Goal: Book appointment/travel/reservation

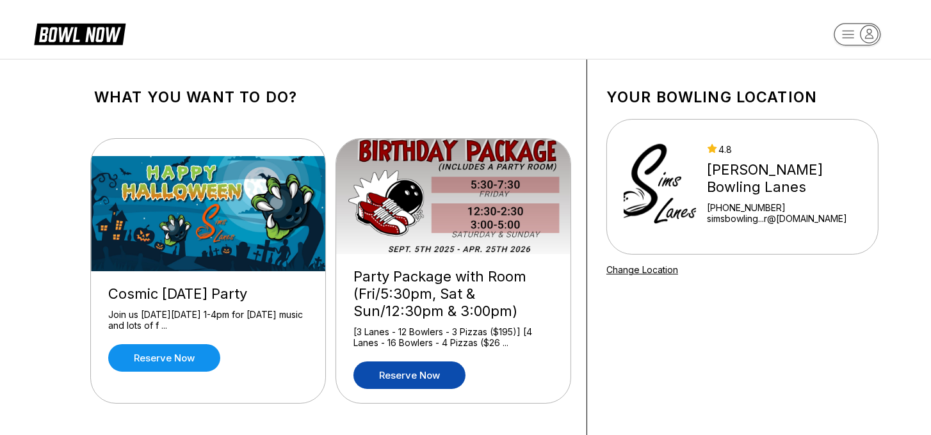
click at [421, 379] on link "Reserve now" at bounding box center [409, 376] width 112 height 28
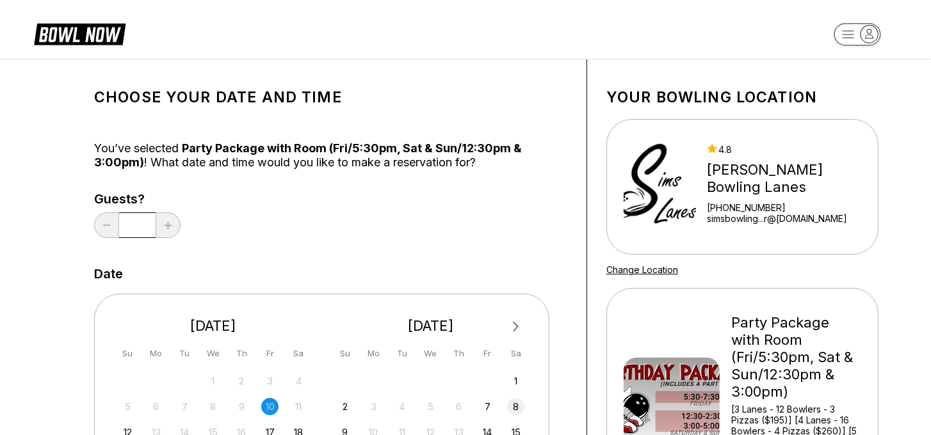
click at [513, 405] on div "8" at bounding box center [515, 406] width 17 height 17
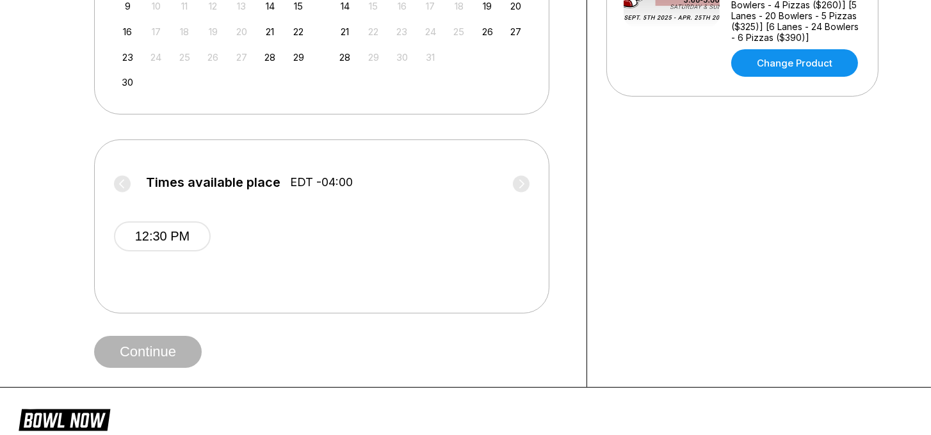
scroll to position [436, 0]
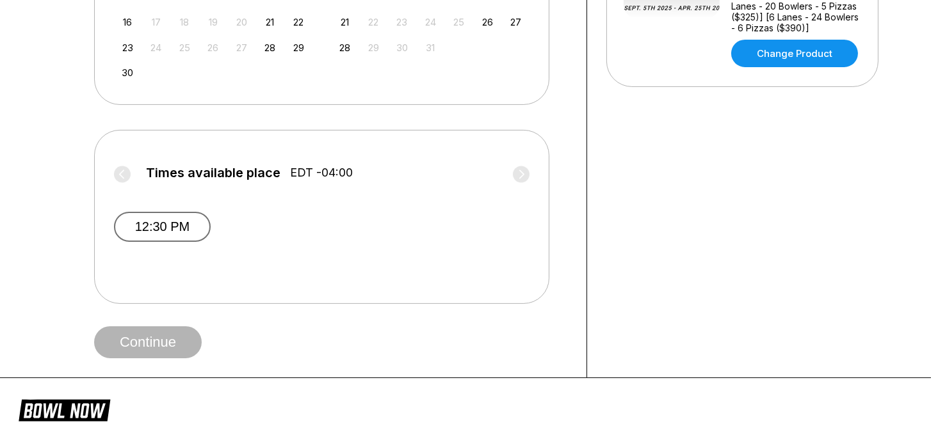
click at [191, 221] on button "12:30 PM" at bounding box center [162, 227] width 97 height 30
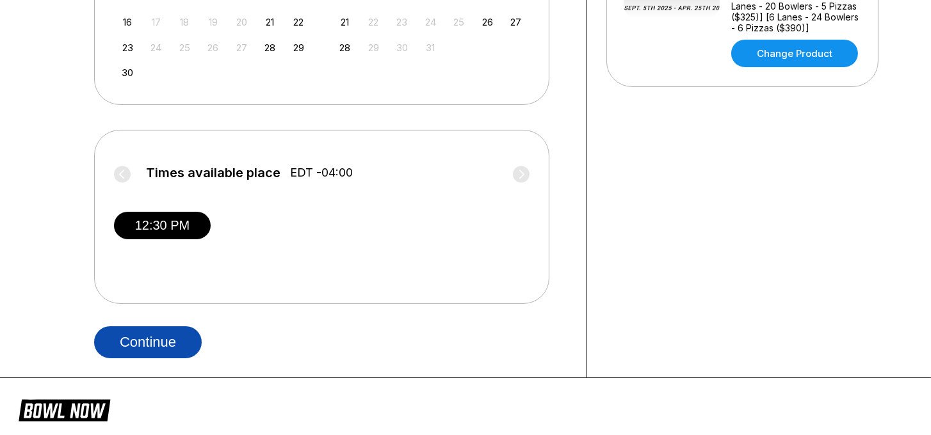
click at [171, 337] on button "Continue" at bounding box center [148, 343] width 108 height 32
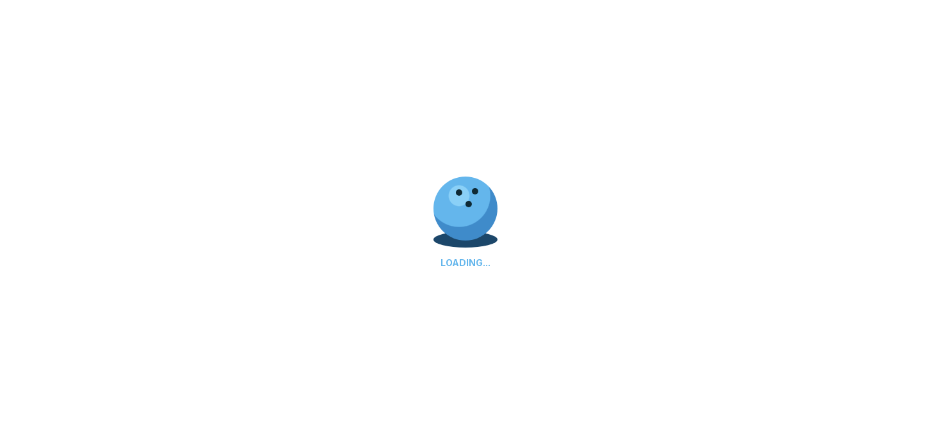
select select "**"
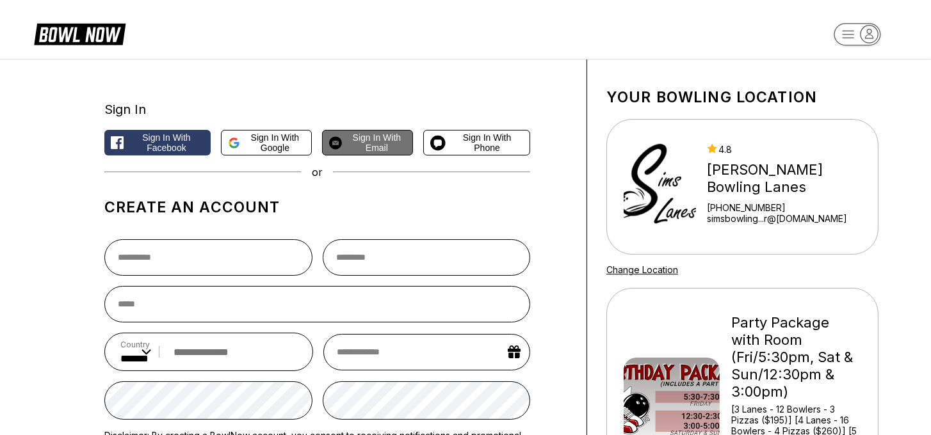
click at [365, 149] on span "Sign in with Email" at bounding box center [376, 143] width 59 height 20
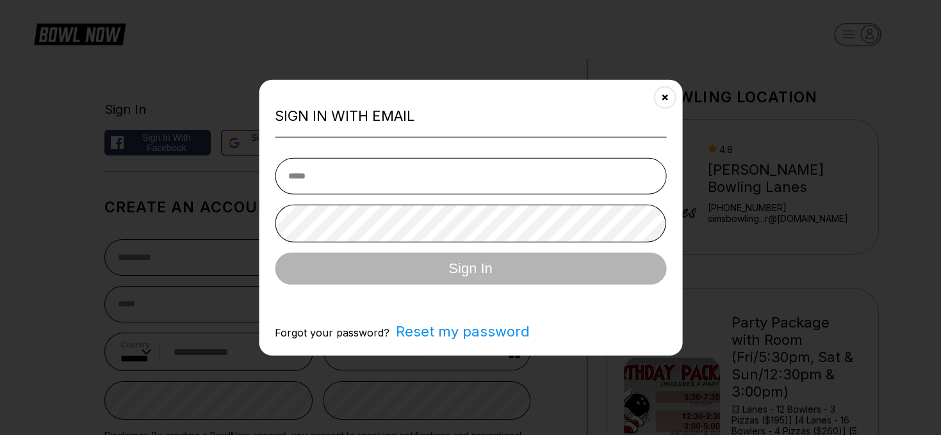
click at [355, 175] on input "email" at bounding box center [470, 176] width 391 height 36
type input "**********"
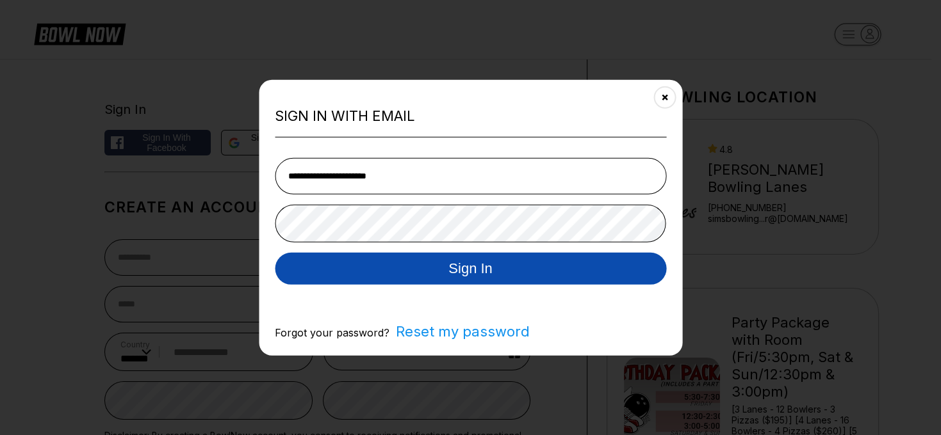
click at [403, 273] on button "Sign In" at bounding box center [470, 268] width 391 height 32
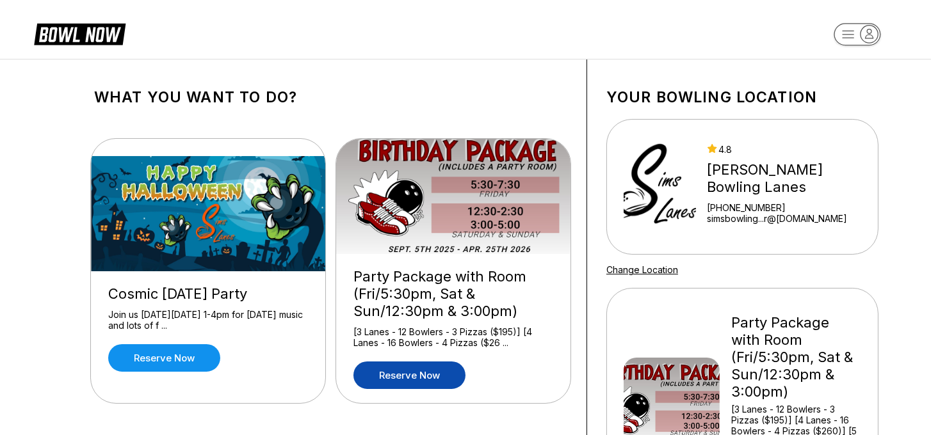
click at [441, 375] on link "Reserve now" at bounding box center [409, 376] width 112 height 28
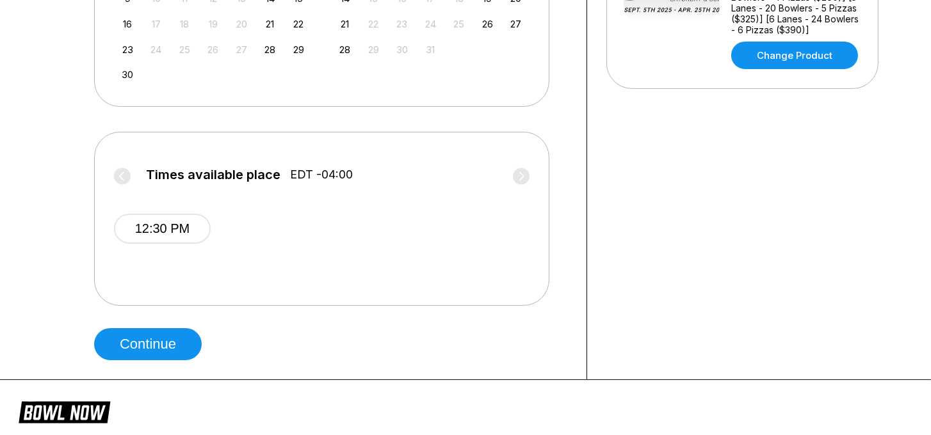
scroll to position [549, 0]
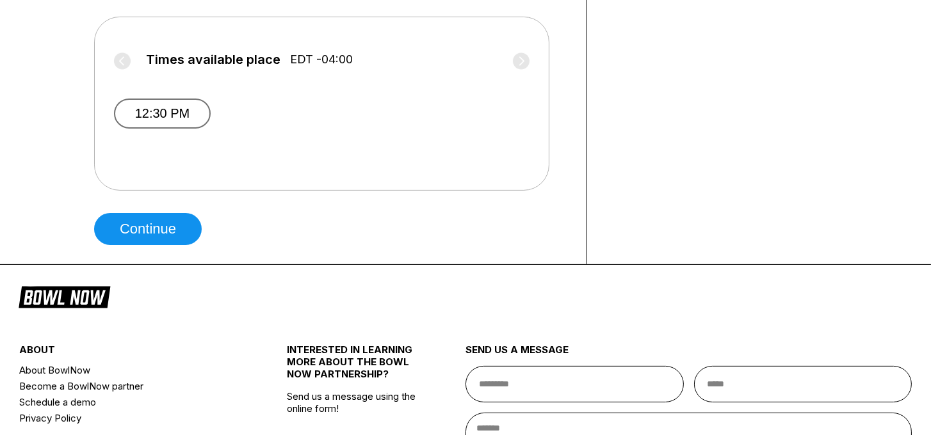
click at [182, 107] on button "12:30 PM" at bounding box center [162, 114] width 97 height 30
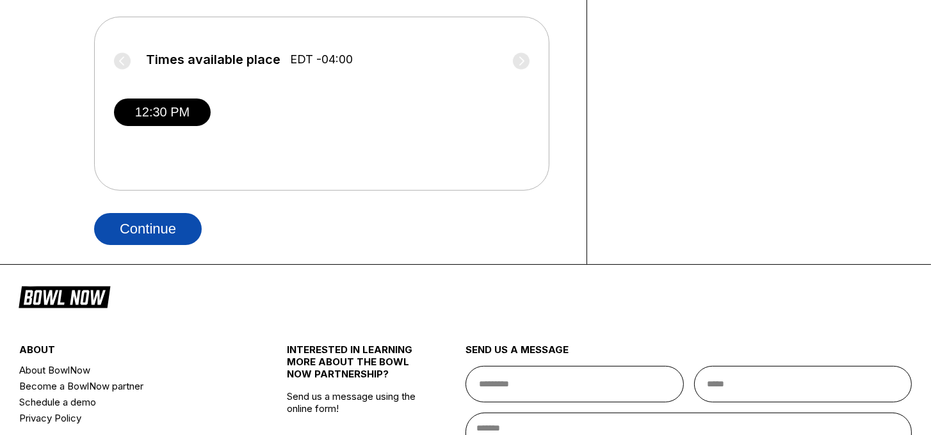
click at [166, 222] on button "Continue" at bounding box center [148, 229] width 108 height 32
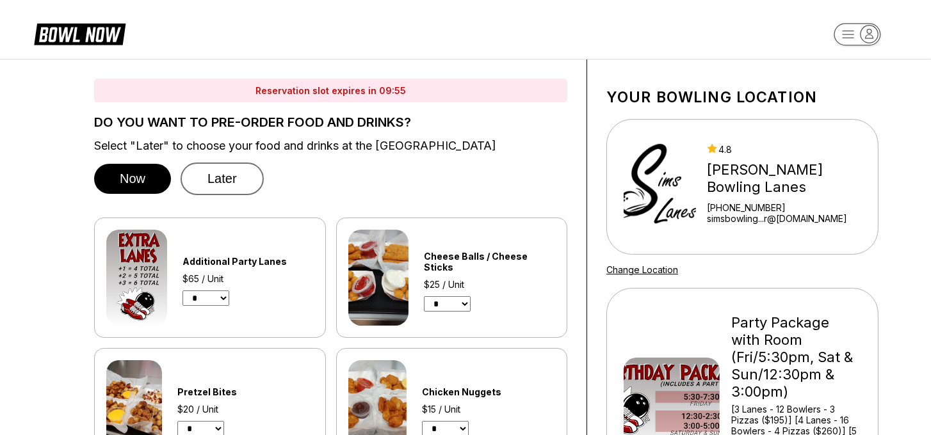
click at [213, 186] on button "Later" at bounding box center [222, 179] width 83 height 33
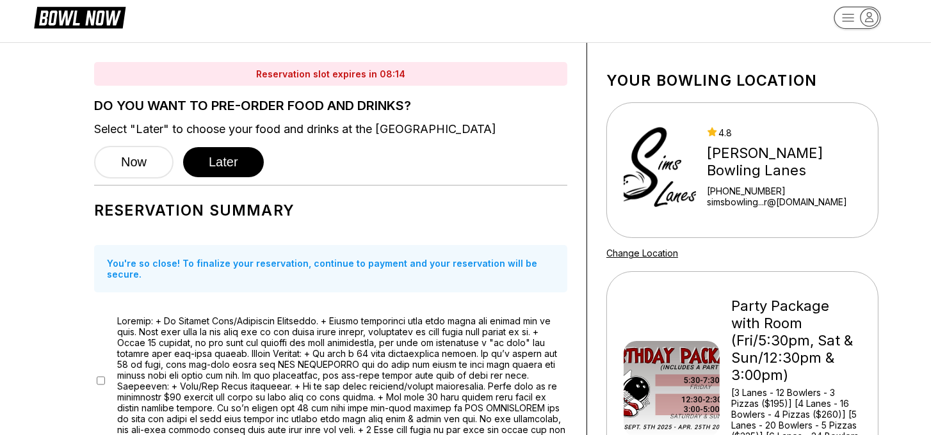
scroll to position [11, 0]
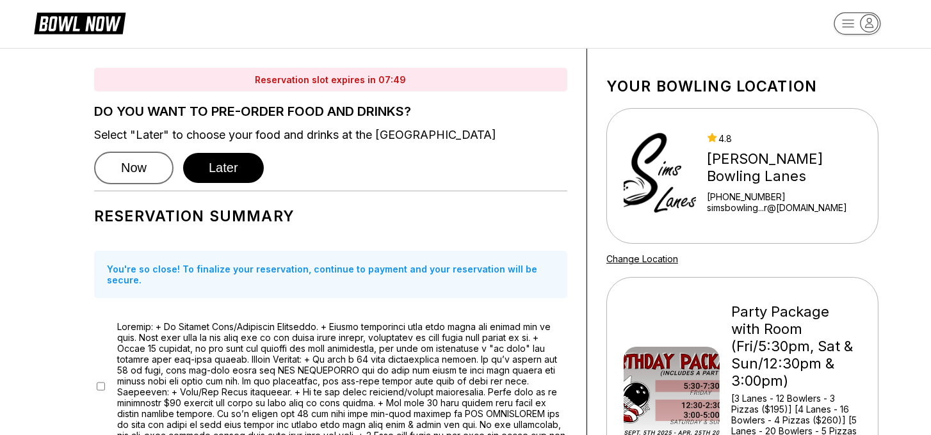
click at [133, 168] on button "Now" at bounding box center [133, 168] width 79 height 33
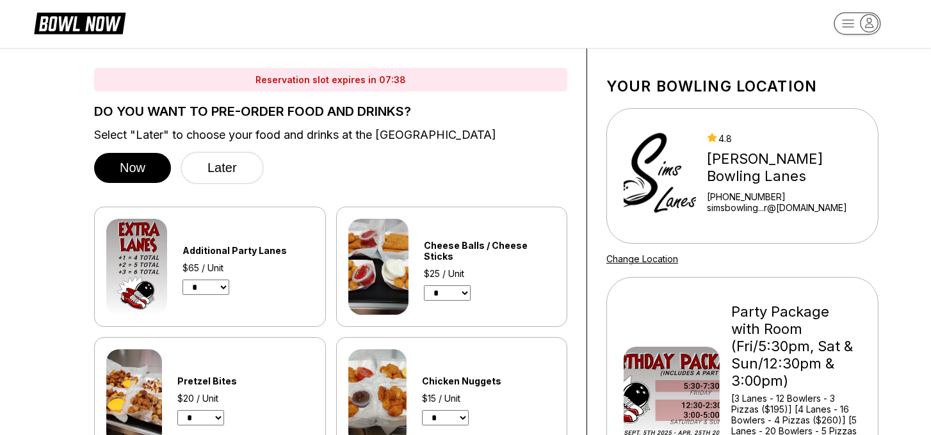
click at [224, 291] on select "* * * *" at bounding box center [205, 287] width 47 height 15
select select "*"
click at [182, 280] on select "* * * *" at bounding box center [205, 287] width 47 height 15
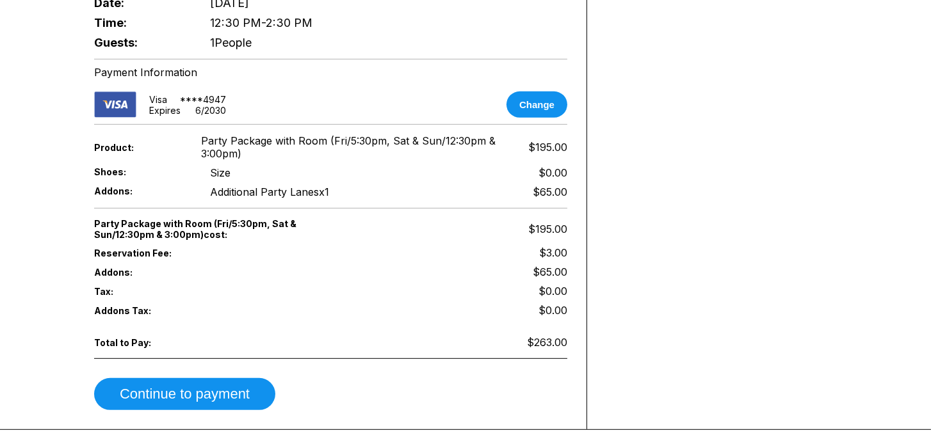
scroll to position [1070, 0]
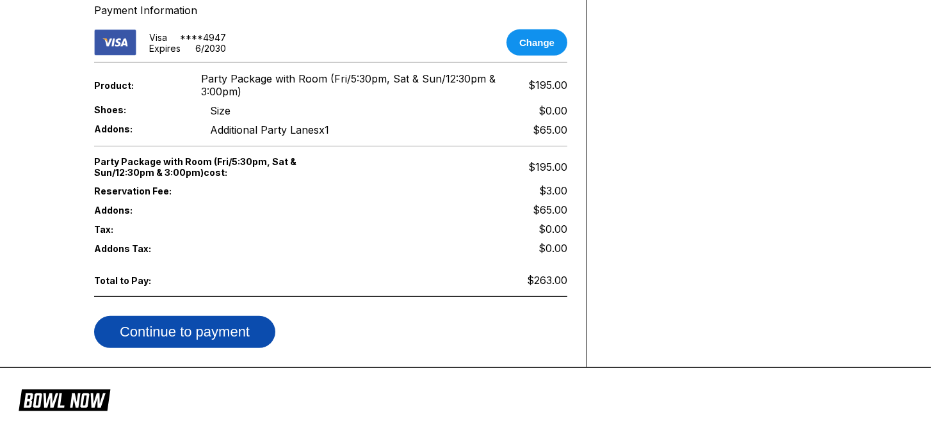
click at [248, 333] on button "Continue to payment" at bounding box center [184, 332] width 181 height 32
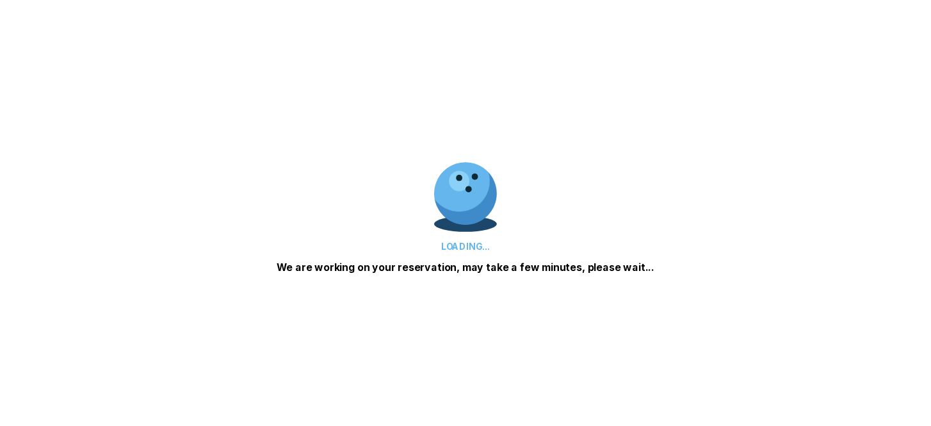
scroll to position [0, 0]
